Goal: Task Accomplishment & Management: Manage account settings

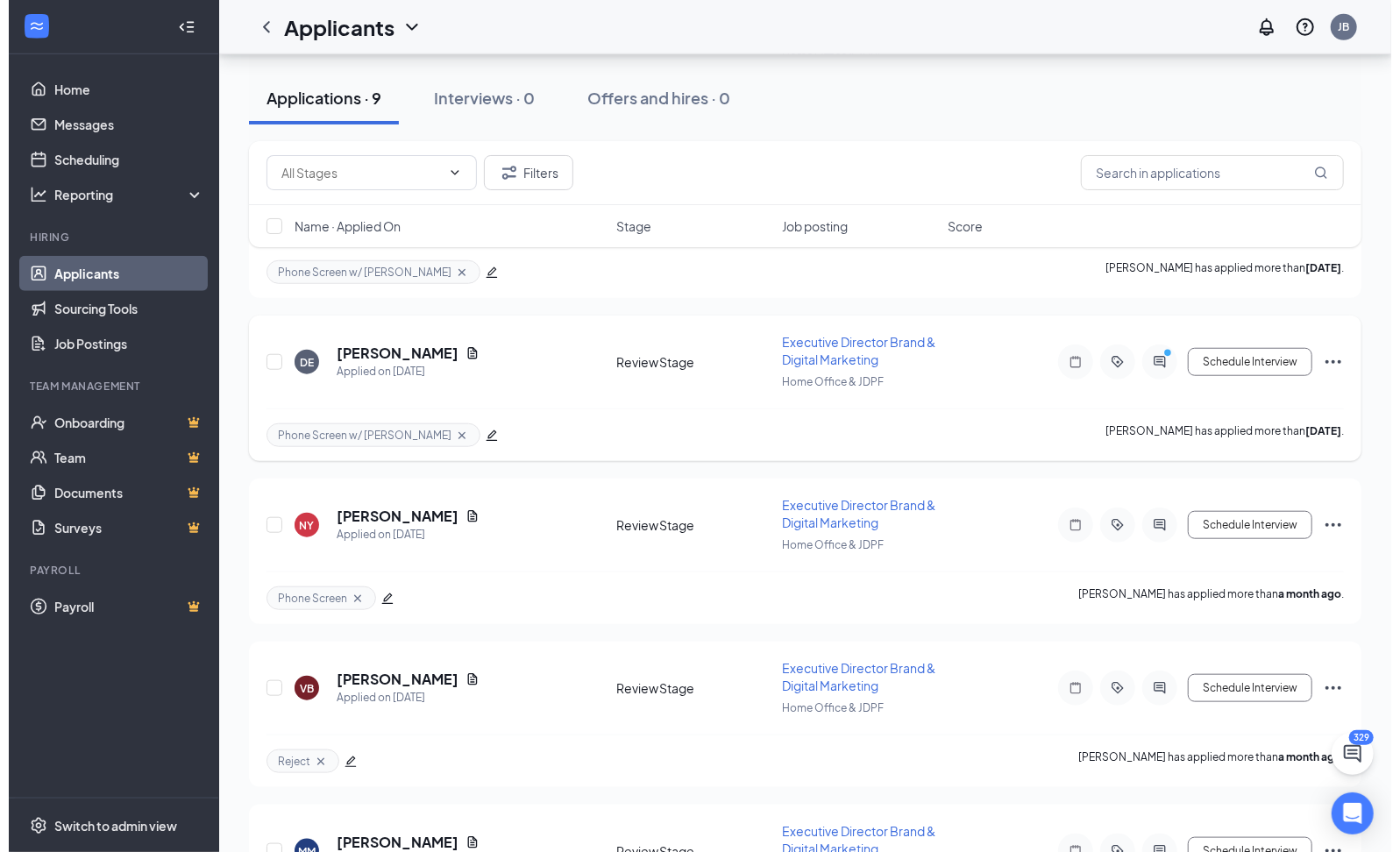
scroll to position [818, 0]
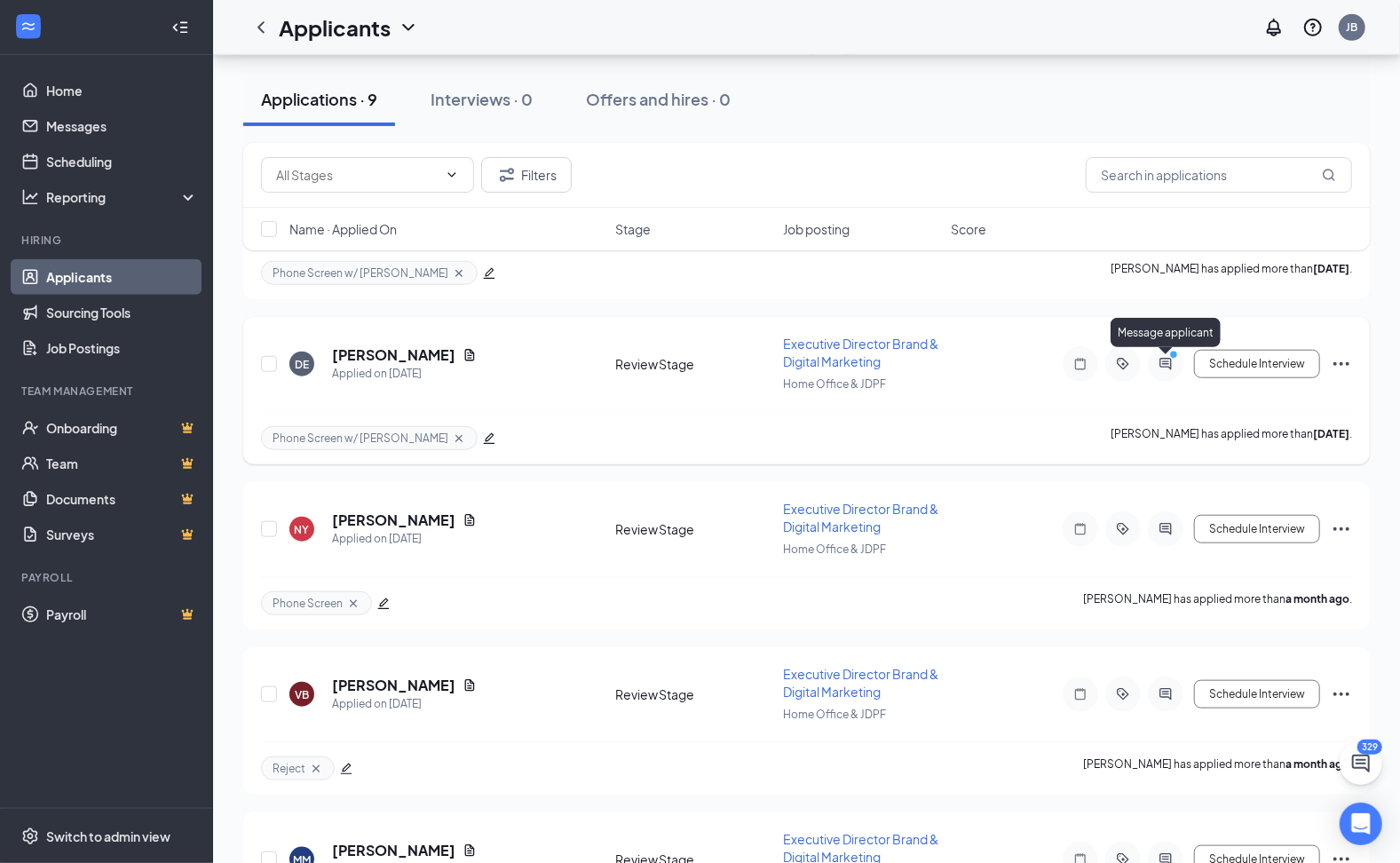
click at [1156, 364] on icon "ActiveChat" at bounding box center [1165, 364] width 21 height 14
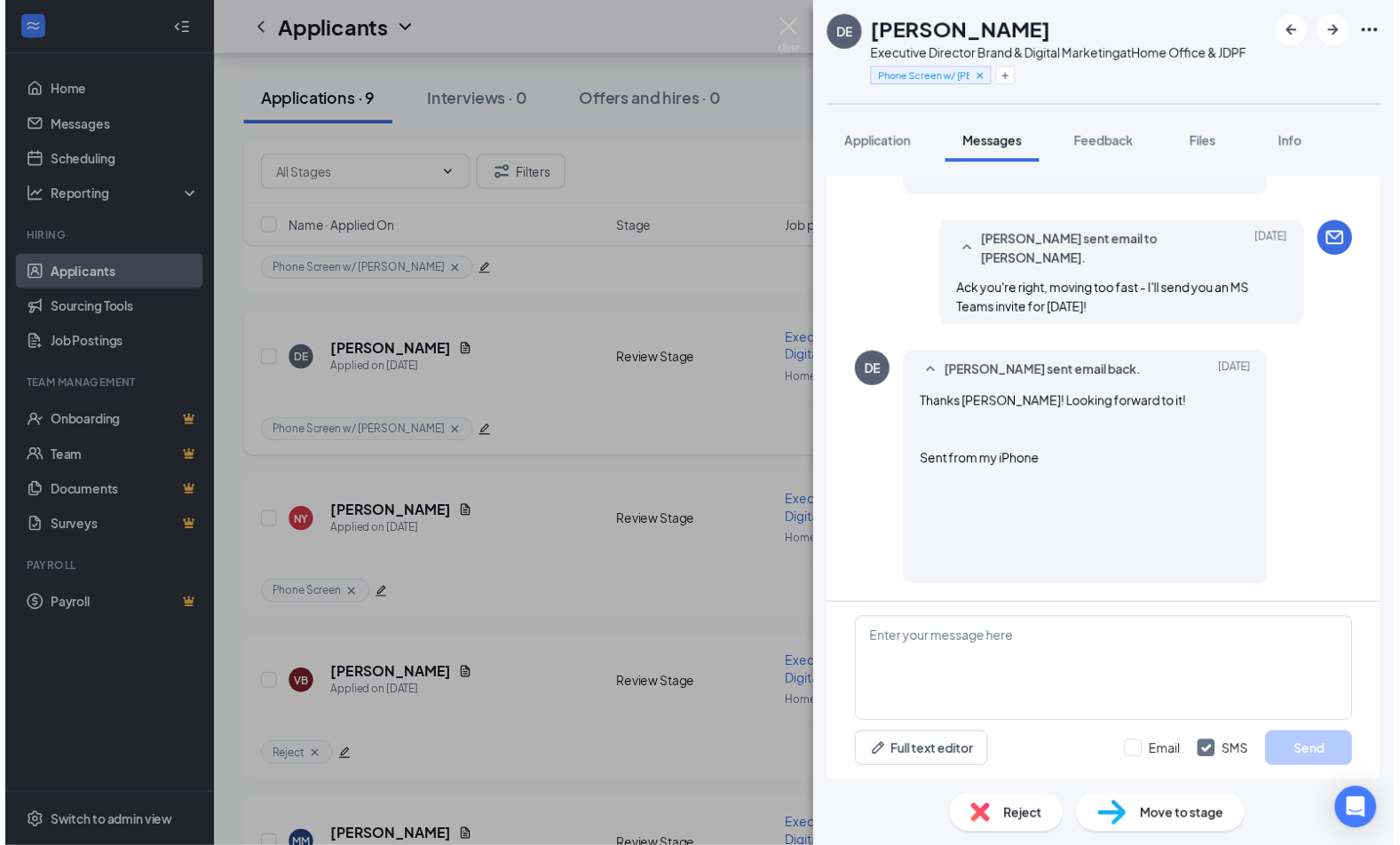
scroll to position [1509, 0]
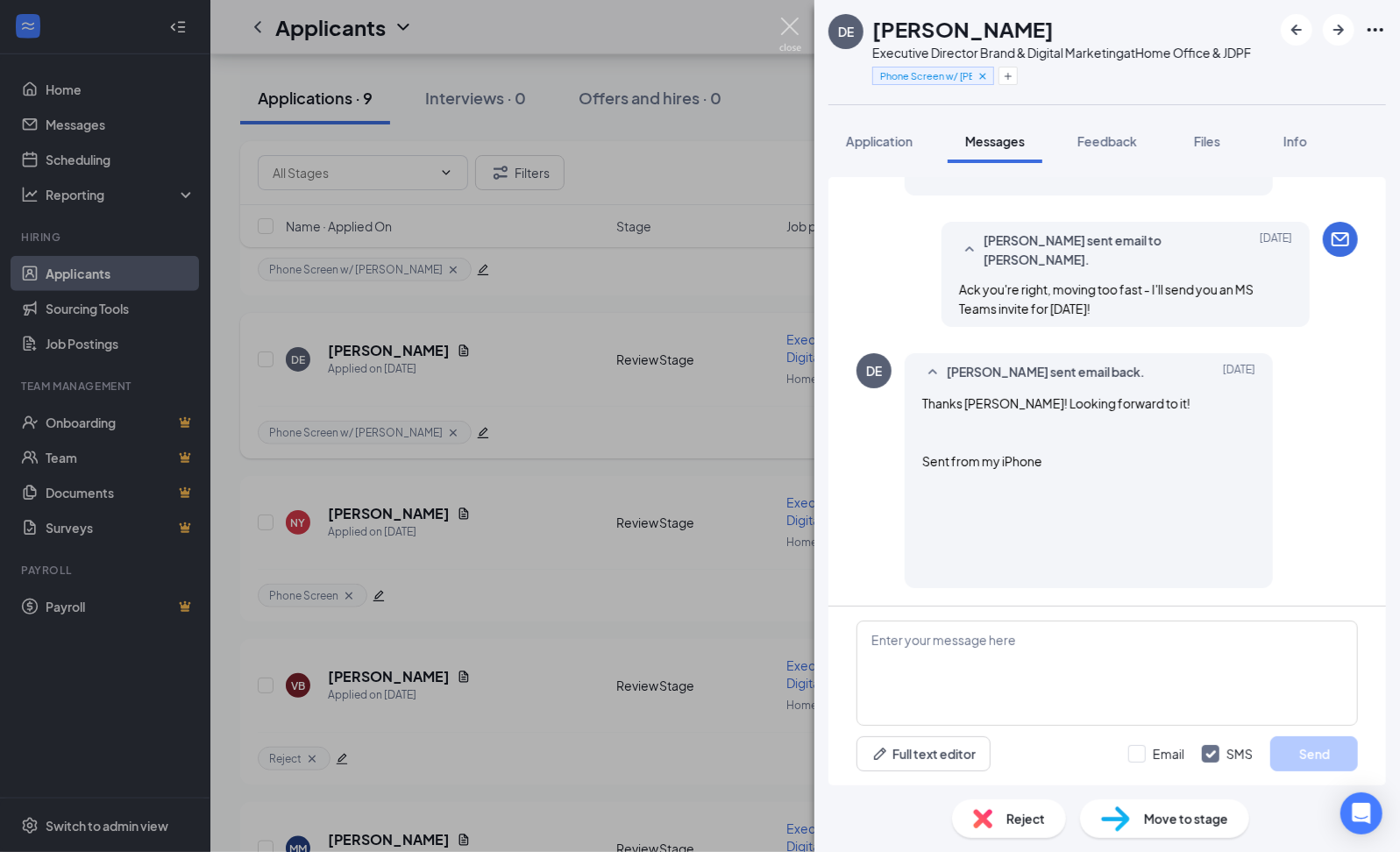
click at [790, 23] on img at bounding box center [790, 34] width 22 height 34
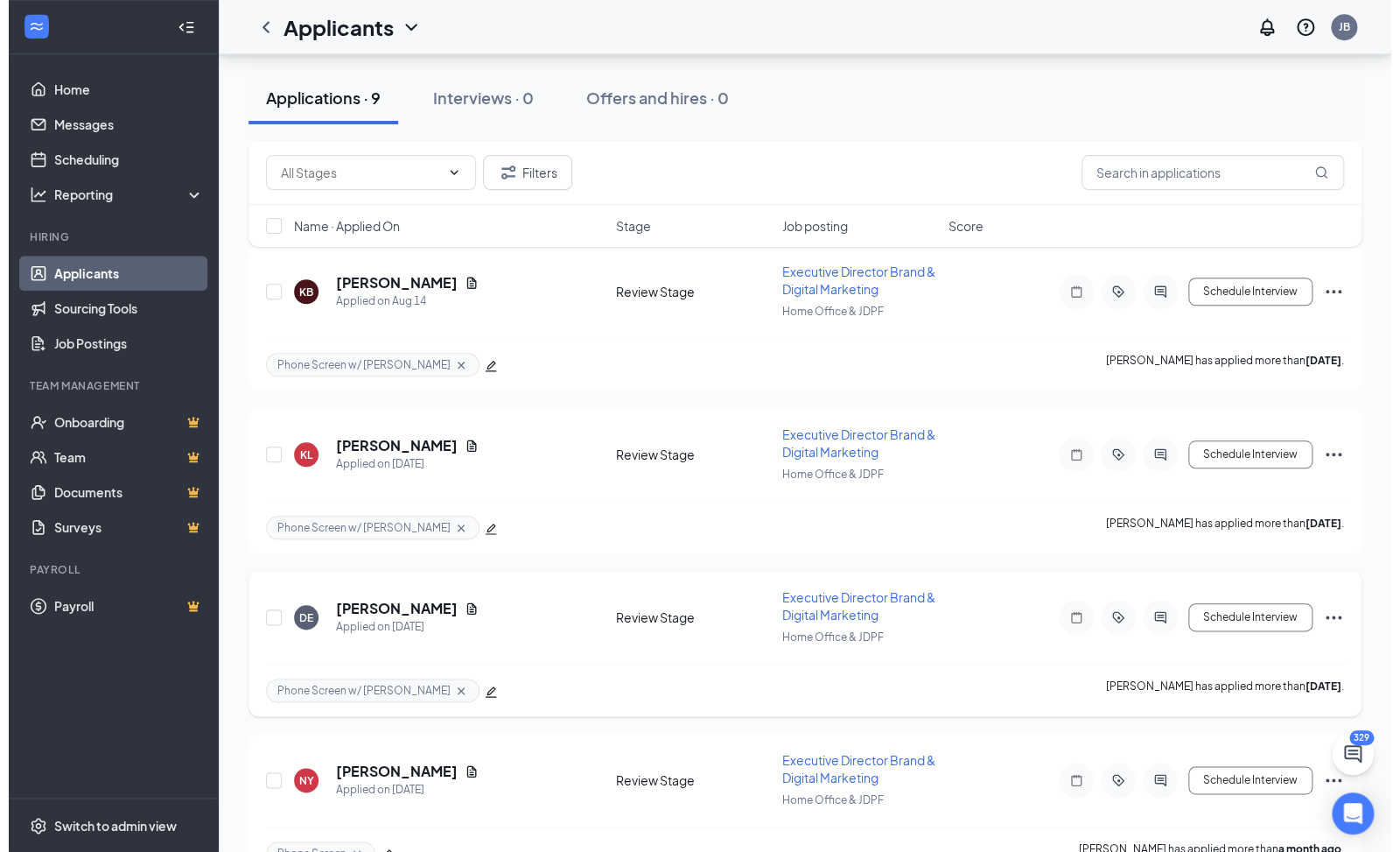
scroll to position [559, 0]
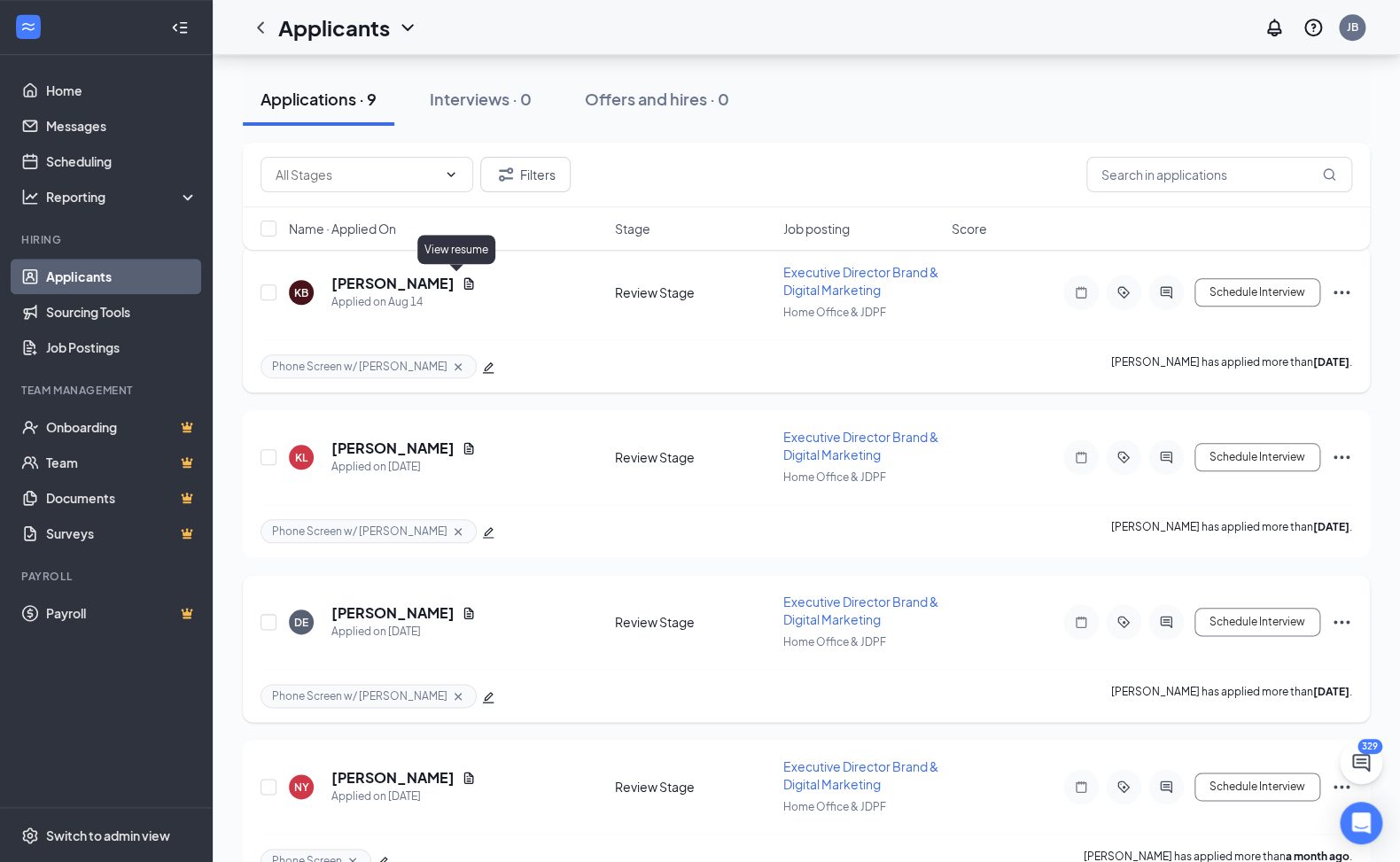
click at [463, 281] on icon "Document" at bounding box center [469, 283] width 14 height 14
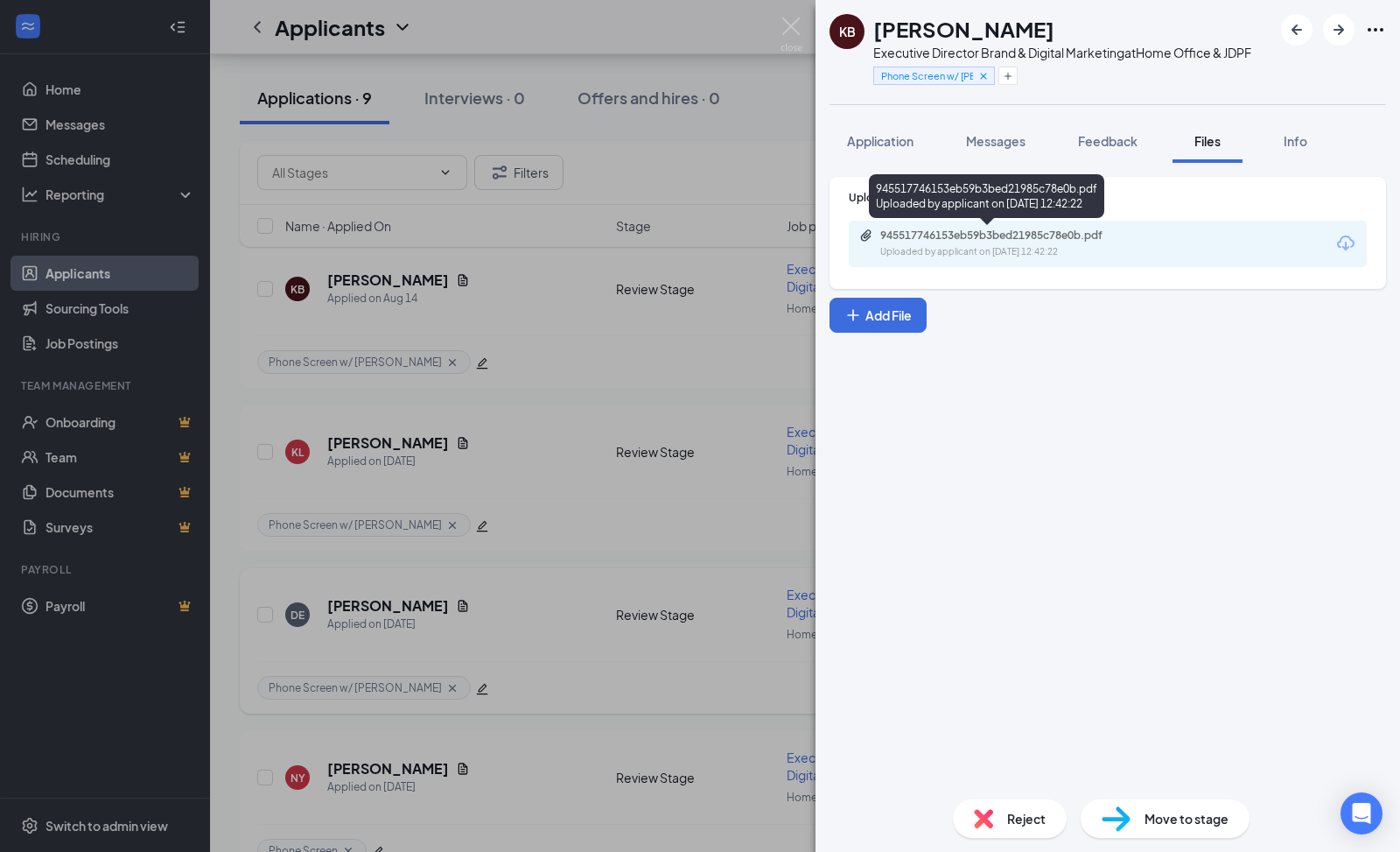
click at [943, 237] on div "945517746153eb59b3bed21985c78e0b.pdf" at bounding box center [1003, 236] width 245 height 14
